Goal: Navigation & Orientation: Find specific page/section

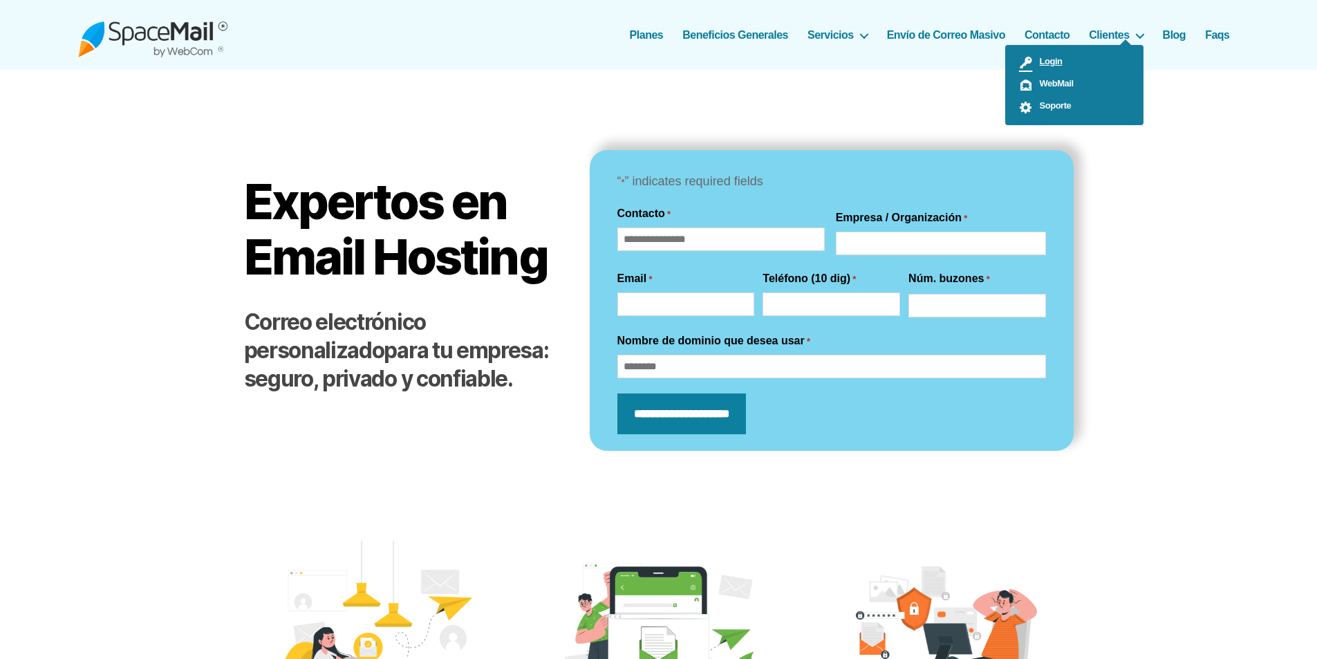
click at [1048, 64] on span "Login" at bounding box center [1048, 61] width 30 height 10
